Goal: Information Seeking & Learning: Learn about a topic

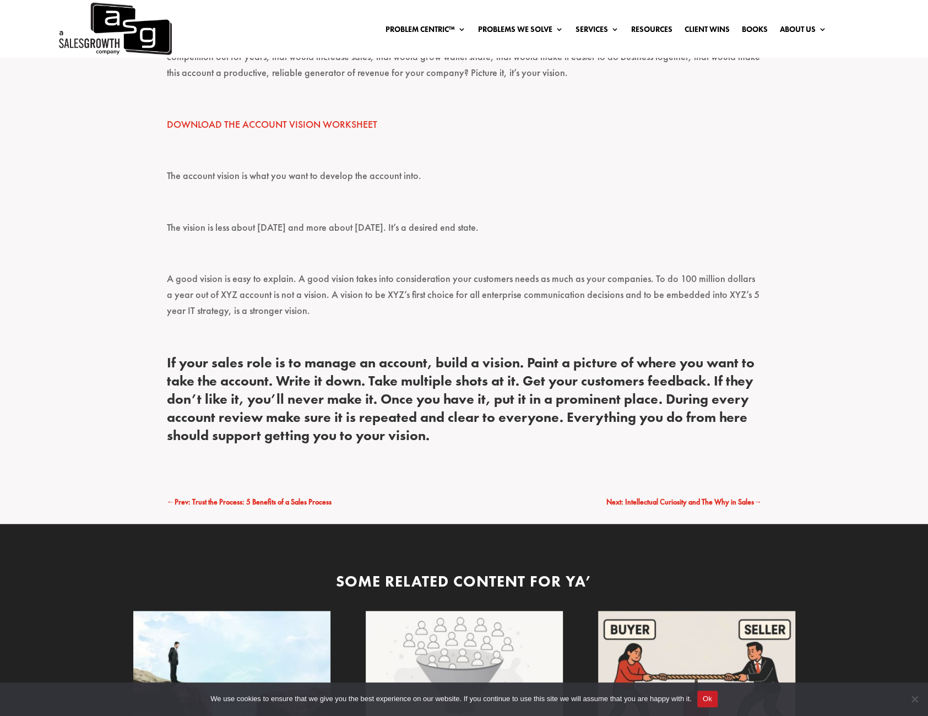
scroll to position [881, 0]
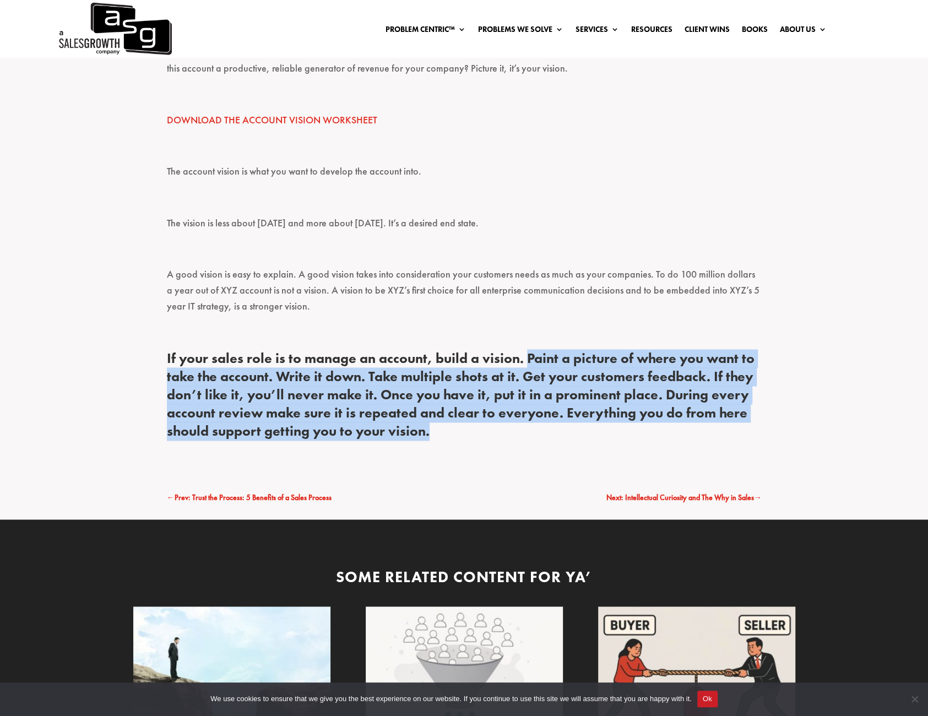
drag, startPoint x: 526, startPoint y: 355, endPoint x: 582, endPoint y: 439, distance: 100.2
click at [582, 439] on h4 "If your sales role is to manage an account, build a vision. Paint a picture of …" at bounding box center [464, 398] width 595 height 96
copy h4 "Paint a picture of where you want to take the account. Write it down. Take mult…"
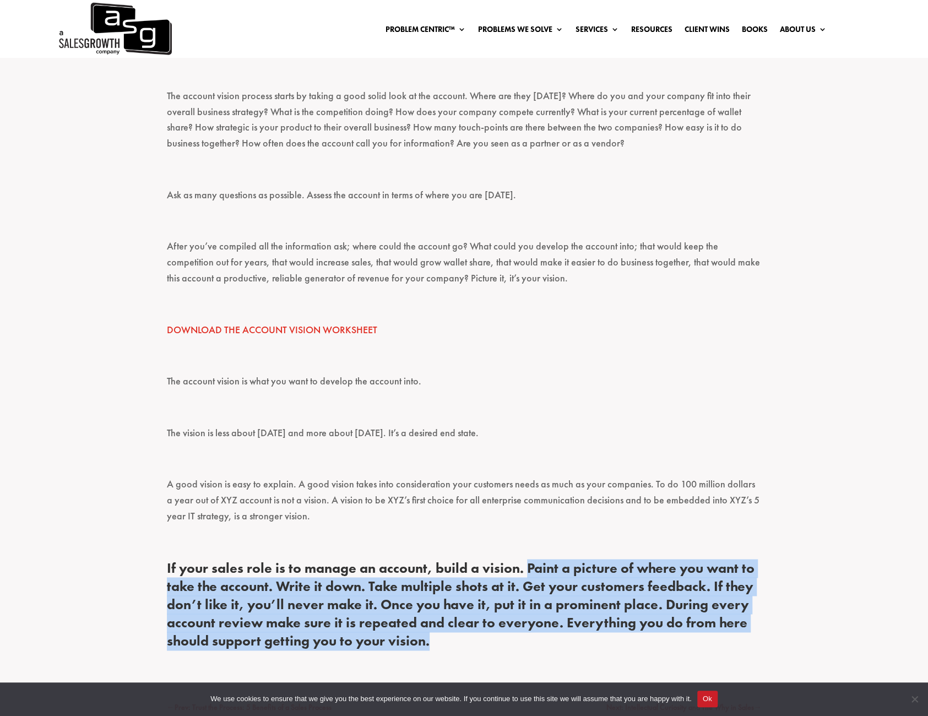
scroll to position [661, 0]
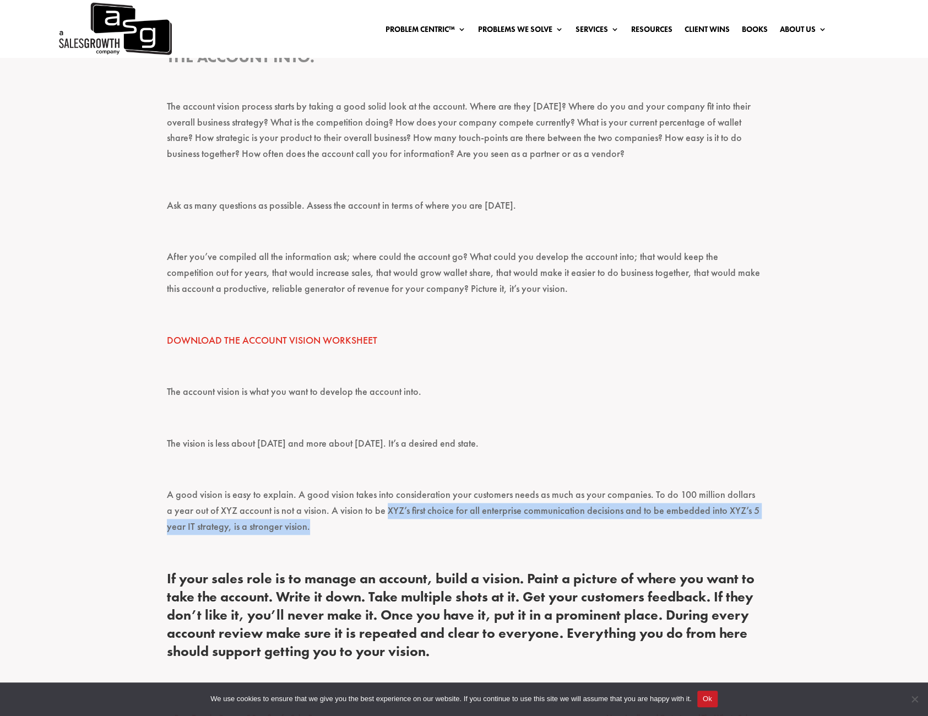
drag, startPoint x: 376, startPoint y: 508, endPoint x: 321, endPoint y: 525, distance: 57.5
click at [321, 525] on p "A good vision is easy to explain. A good vision takes into consideration your c…" at bounding box center [464, 515] width 595 height 57
copy p "XYZ’s first choice for all enterprise communication decisions and to be embedde…"
